Goal: Task Accomplishment & Management: Complete application form

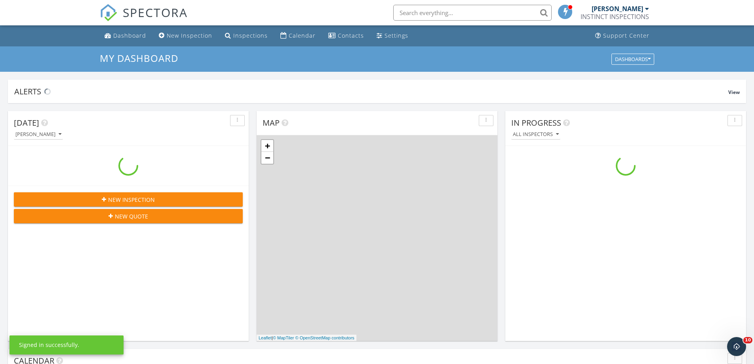
scroll to position [721, 754]
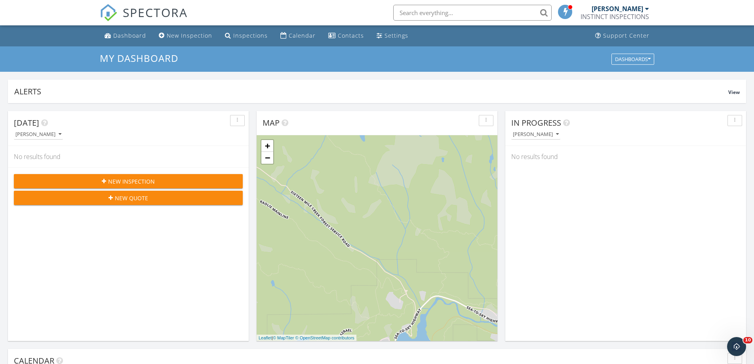
click at [131, 182] on span "New Inspection" at bounding box center [131, 181] width 47 height 8
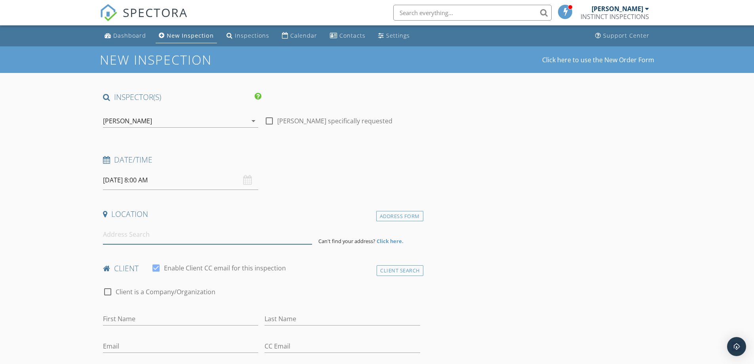
click at [127, 236] on input at bounding box center [207, 234] width 209 height 19
paste input "[STREET_ADDRESS]."
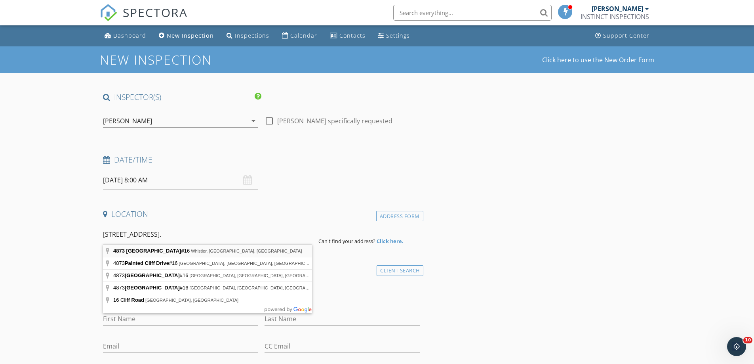
type input "[STREET_ADDRESS]"
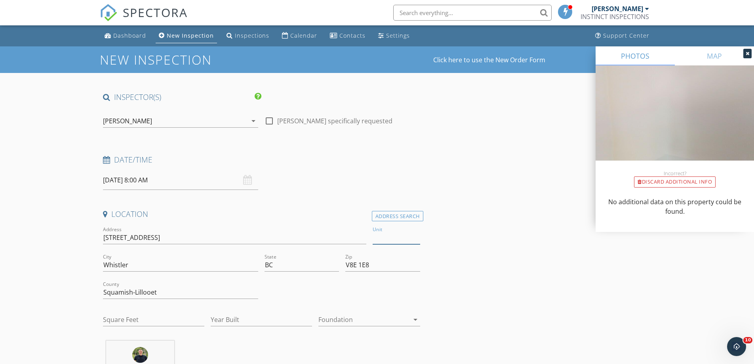
click at [381, 236] on input "Unit" at bounding box center [397, 237] width 48 height 13
type input "16"
drag, startPoint x: 159, startPoint y: 295, endPoint x: 74, endPoint y: 294, distance: 84.4
click at [107, 290] on input "canada" at bounding box center [180, 292] width 155 height 13
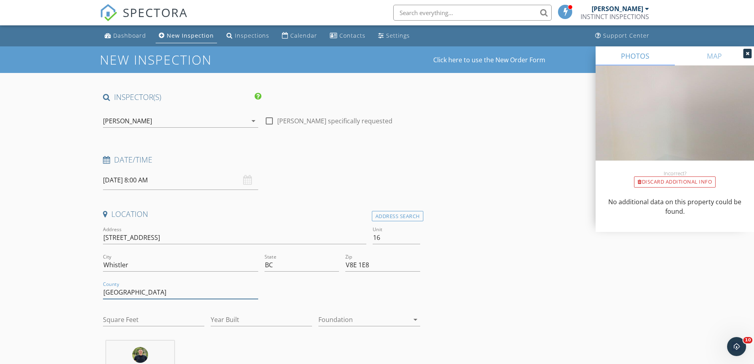
type input "[GEOGRAPHIC_DATA]"
click at [120, 321] on input "Square Feet" at bounding box center [153, 319] width 101 height 13
type input "1565"
click at [235, 318] on input "Year Built" at bounding box center [261, 319] width 101 height 13
type input "1989"
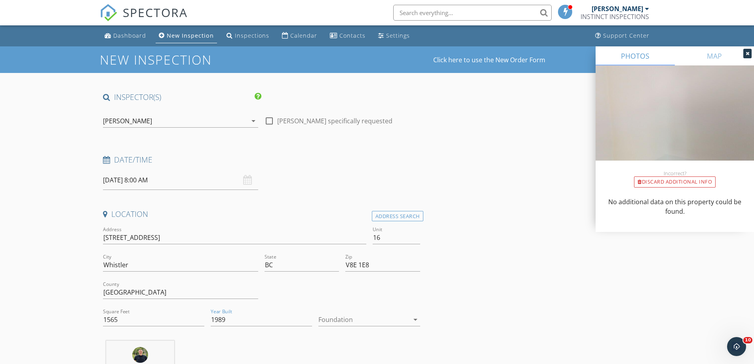
click at [342, 317] on div at bounding box center [363, 319] width 90 height 13
click at [337, 329] on div "Slab" at bounding box center [369, 331] width 89 height 10
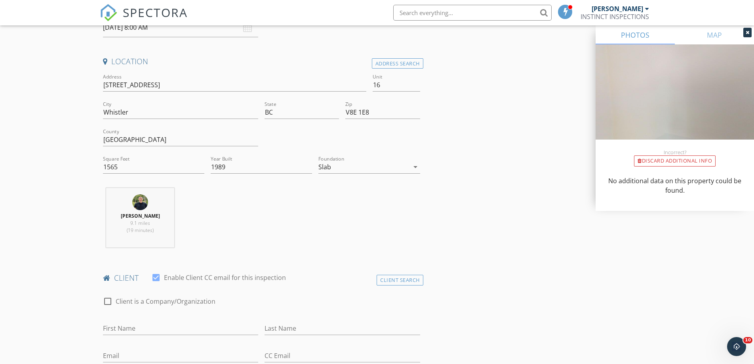
scroll to position [236, 0]
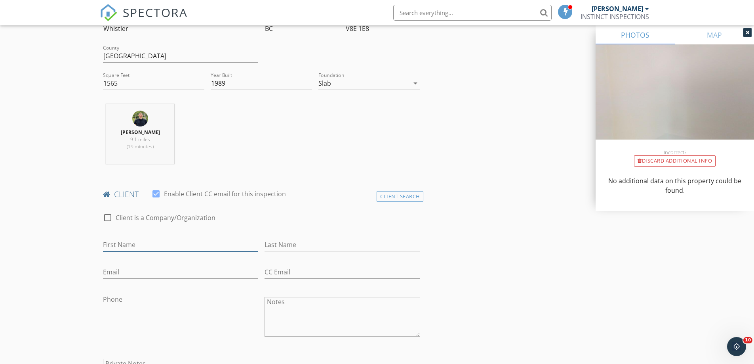
click at [135, 243] on input "First Name" at bounding box center [180, 244] width 155 height 13
click at [126, 245] on input "First Name" at bounding box center [180, 244] width 155 height 13
paste input "jdgoldwater@gmail.com"
type input "jdgoldwater@gmail.com"
click at [118, 273] on input "Email" at bounding box center [180, 271] width 155 height 13
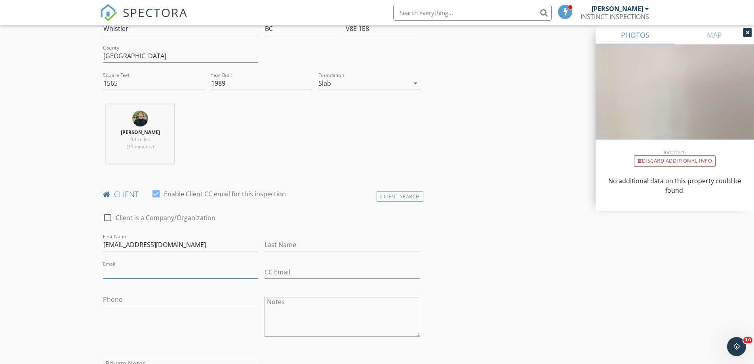
paste input "jdgoldwater@gmail.com"
type input "jdgoldwater@gmail.com"
drag, startPoint x: 178, startPoint y: 244, endPoint x: 84, endPoint y: 245, distance: 93.9
type input "Jess"
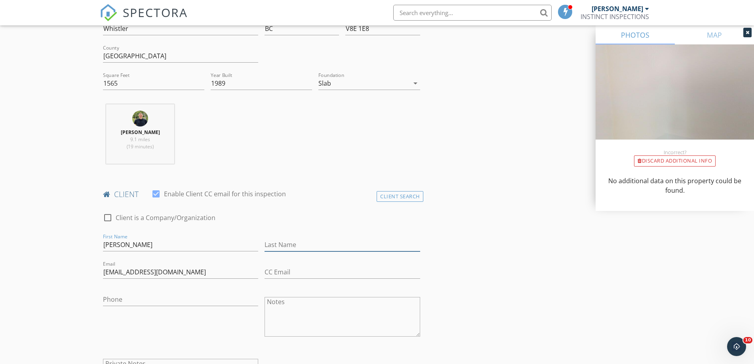
click at [276, 242] on input "Last Name" at bounding box center [342, 244] width 155 height 13
type input "Goldwater"
click at [286, 272] on input "CC Email" at bounding box center [342, 271] width 155 height 13
paste input "corikobrien@hotmail.com"
type input "corikobrien@hotmail.com"
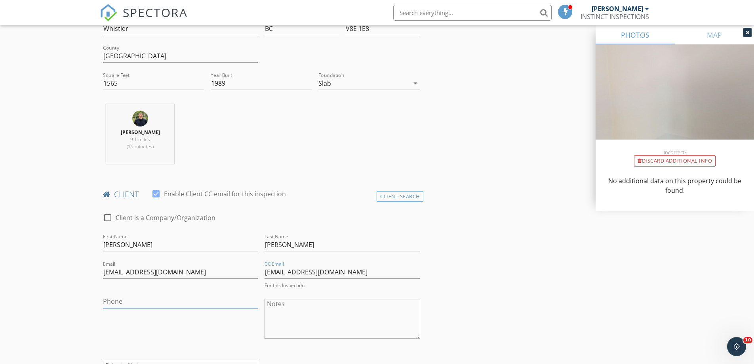
click at [129, 301] on input "Phone" at bounding box center [180, 301] width 155 height 13
click at [118, 298] on input "Phone" at bounding box center [180, 299] width 155 height 13
paste input "206-399-6812"
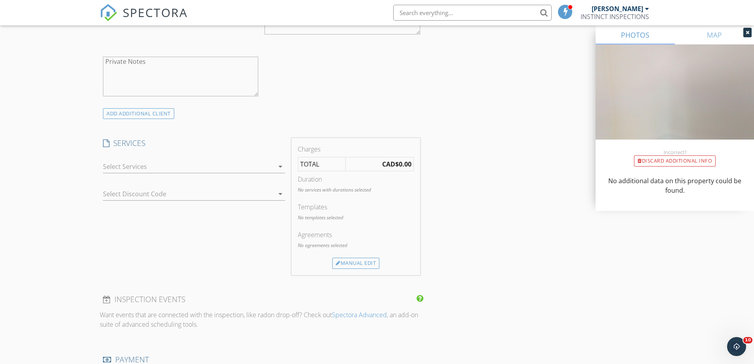
scroll to position [546, 0]
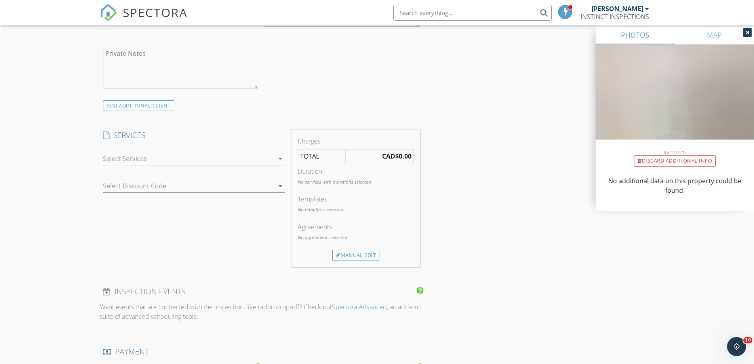
type input "206-399-6812"
click at [125, 157] on div at bounding box center [188, 158] width 171 height 13
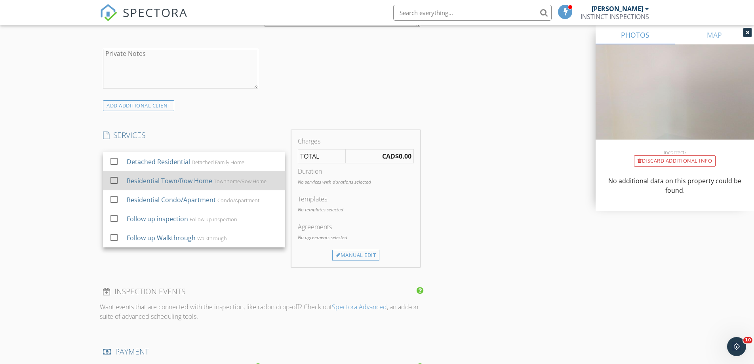
drag, startPoint x: 112, startPoint y: 180, endPoint x: 103, endPoint y: 181, distance: 9.1
click at [113, 180] on div at bounding box center [113, 179] width 13 height 13
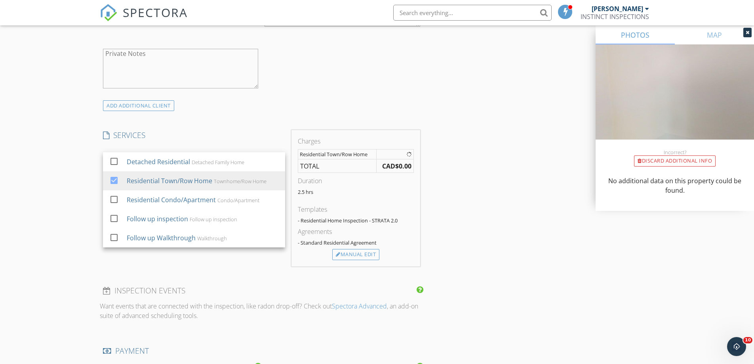
click at [64, 185] on div "New Inspection Click here to use the New Order Form INSPECTOR(S) check_box Dane…" at bounding box center [377, 182] width 754 height 1362
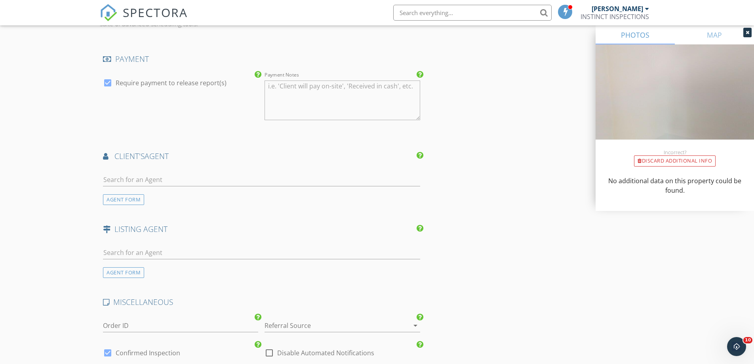
scroll to position [863, 0]
click at [120, 177] on input "text" at bounding box center [261, 179] width 317 height 13
type input "Robin"
click at [134, 202] on div "ReMax" at bounding box center [150, 201] width 49 height 6
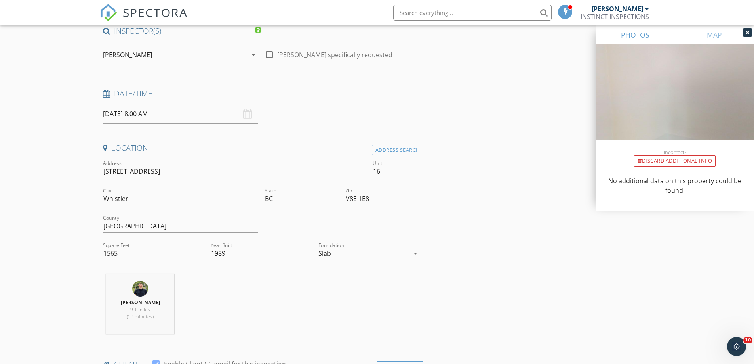
scroll to position [0, 0]
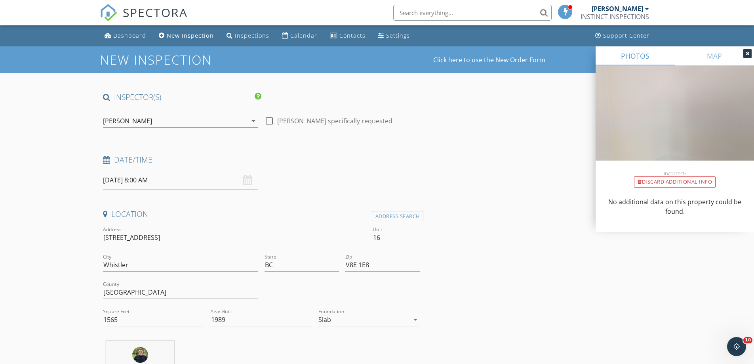
click at [133, 181] on input "29/09/2025 8:00 AM" at bounding box center [180, 179] width 155 height 19
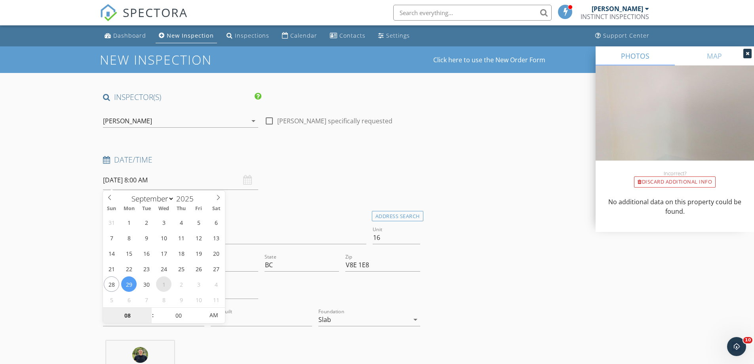
select select "9"
type input "01/10/2025 8:00 AM"
type input "09"
type input "01/10/2025 9:00 AM"
click at [149, 310] on span at bounding box center [149, 311] width 6 height 8
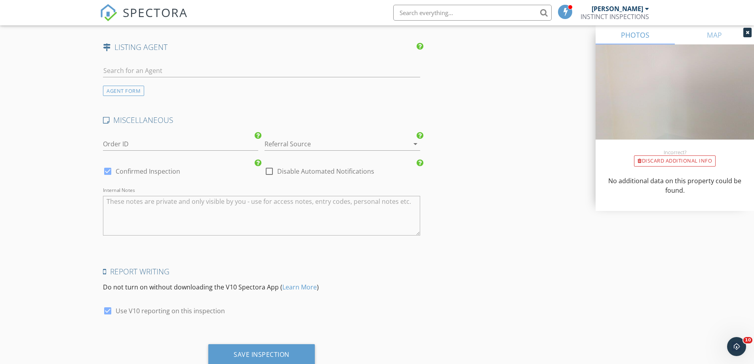
scroll to position [1251, 0]
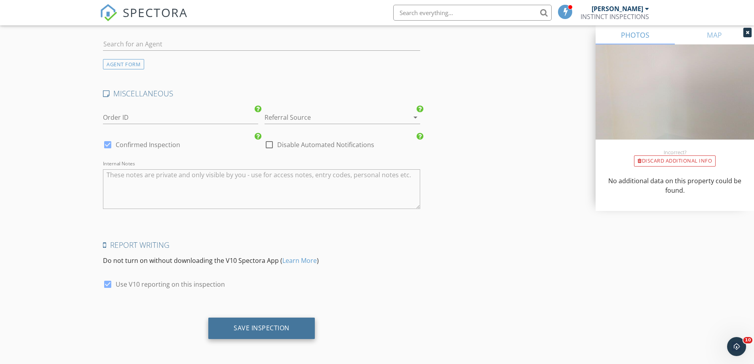
click at [248, 328] on div "Save Inspection" at bounding box center [262, 328] width 56 height 8
